Goal: Information Seeking & Learning: Learn about a topic

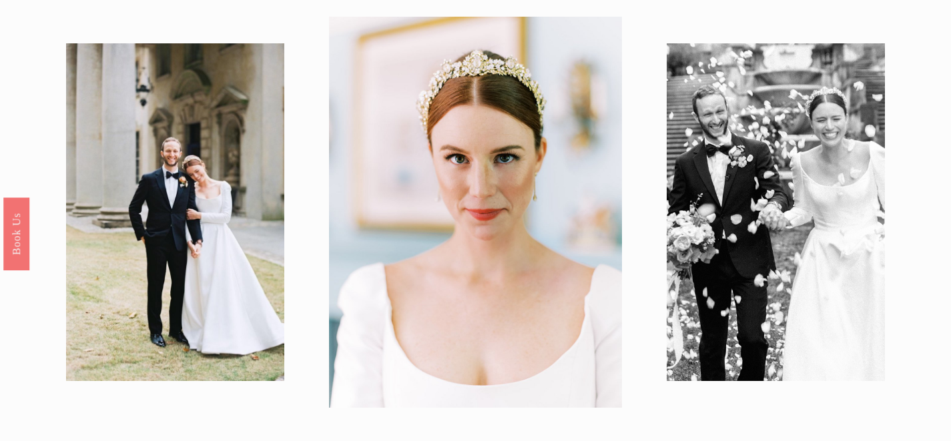
scroll to position [50, 0]
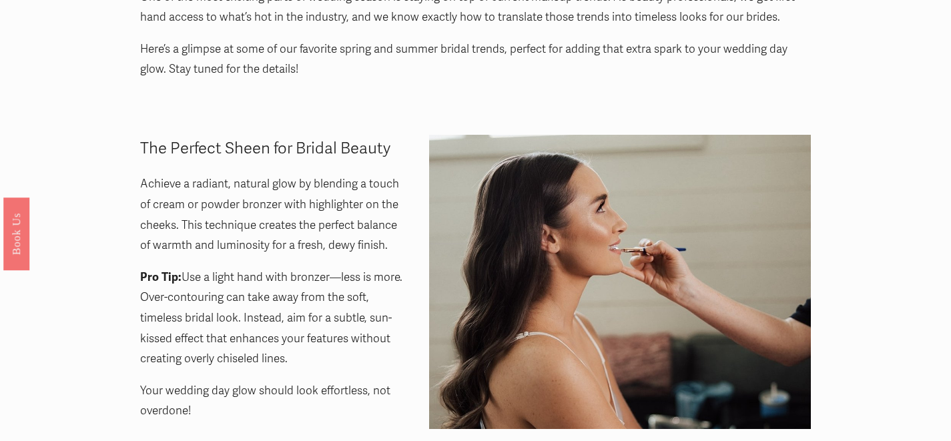
scroll to position [65, 0]
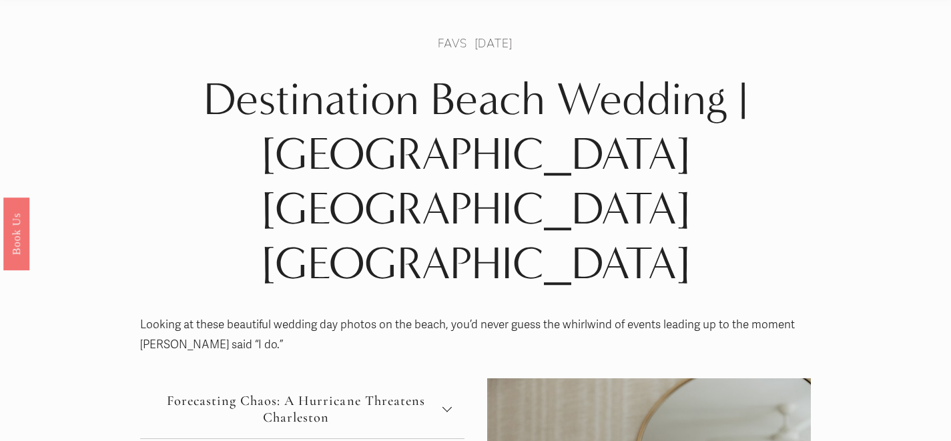
scroll to position [35, 0]
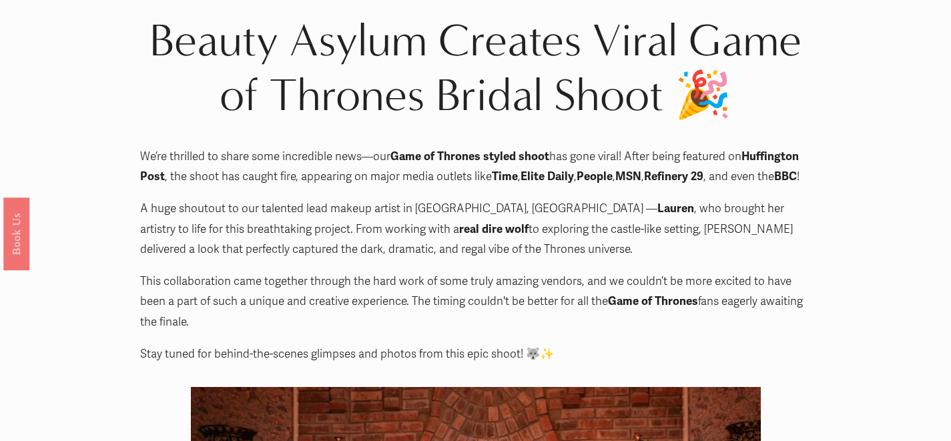
scroll to position [47, 0]
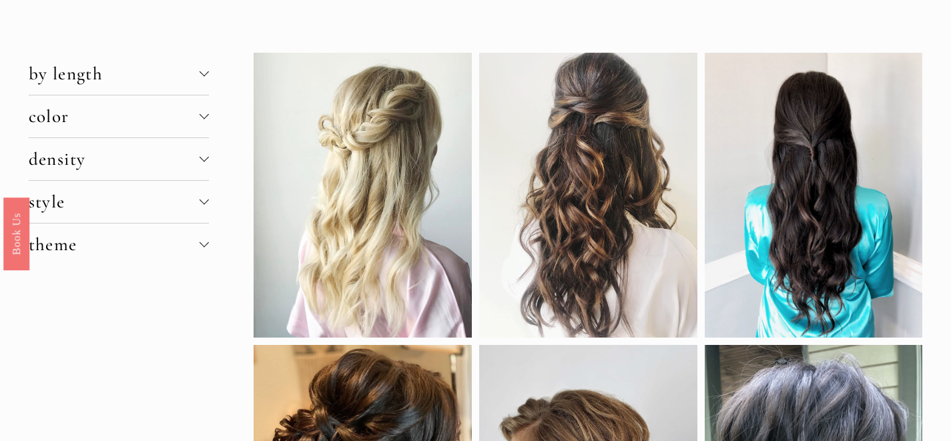
scroll to position [29, 0]
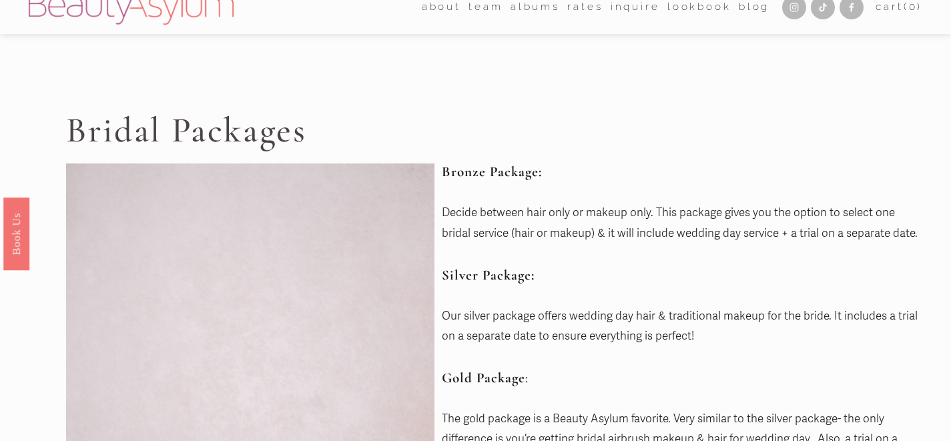
scroll to position [1, 0]
